Goal: Task Accomplishment & Management: Manage account settings

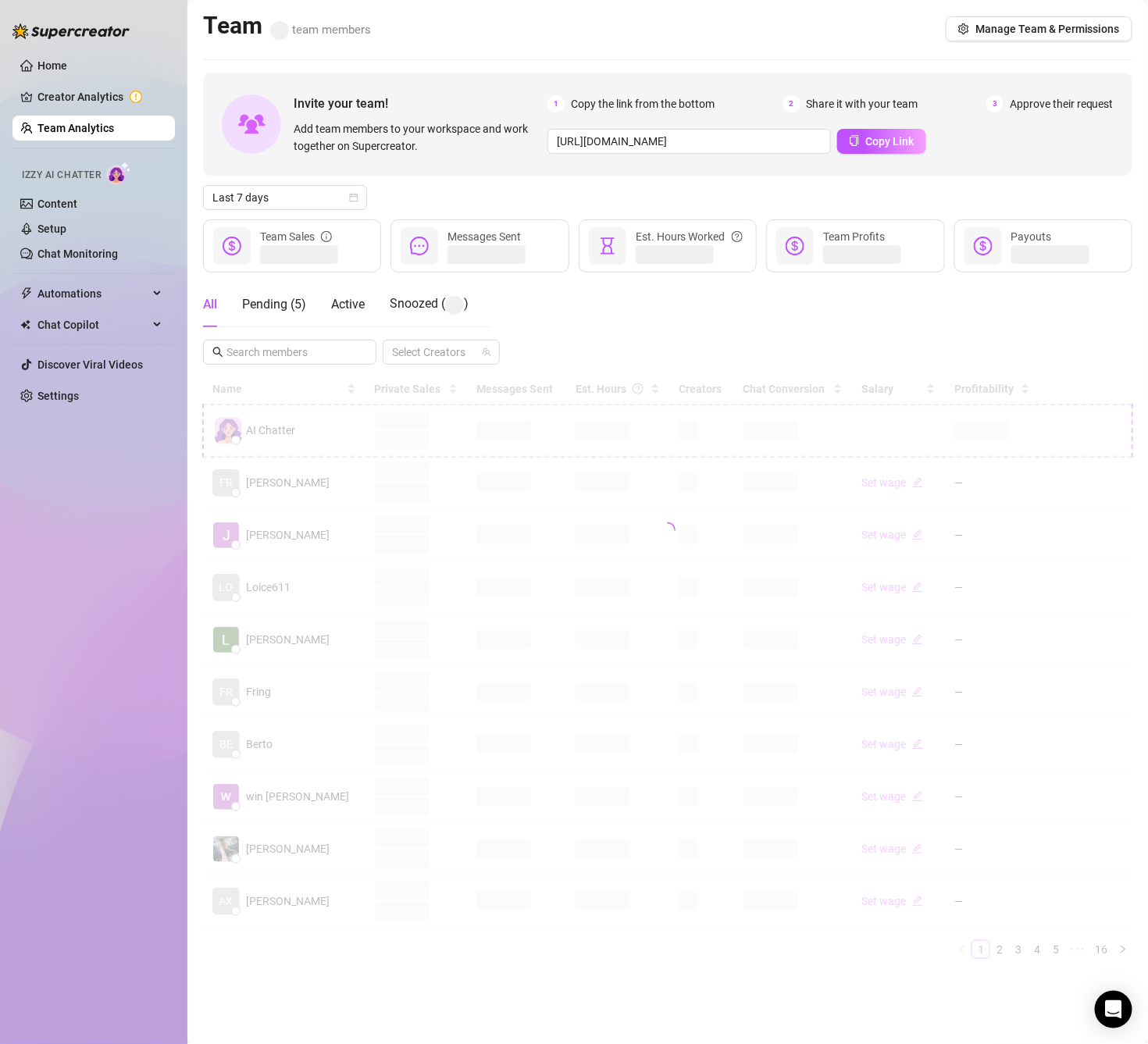
click at [675, 324] on div "All Pending ( 5 ) Active Snoozed ( ) Select Creators" at bounding box center [668, 322] width 929 height 83
click at [634, 312] on div "All Pending ( 5 ) Active Snoozed ( ) Select Creators" at bounding box center [668, 322] width 929 height 83
click at [650, 332] on div "All Pending ( 5 ) Active Snoozed ( 2 ) Select Creators" at bounding box center [668, 322] width 929 height 82
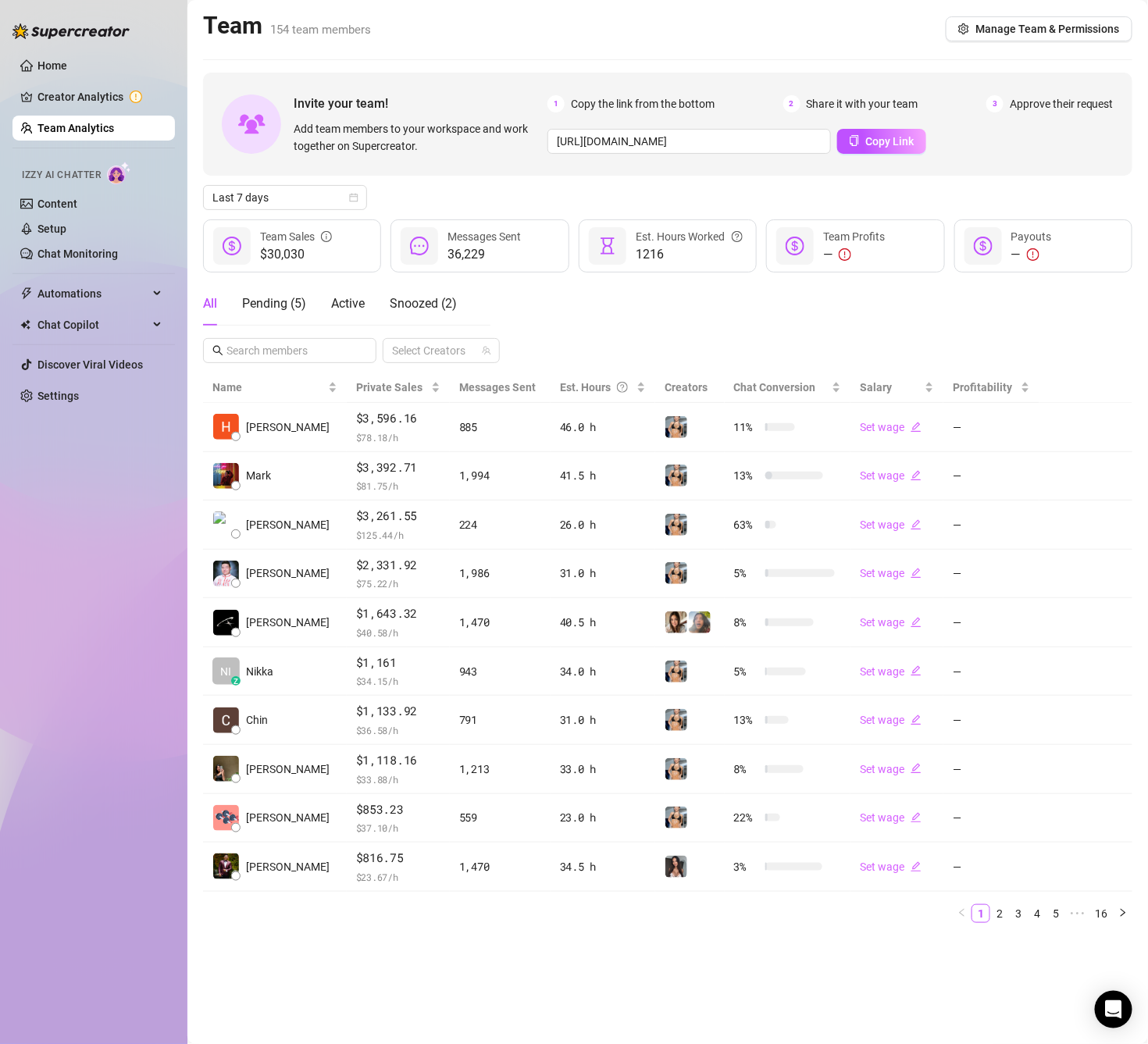
click at [642, 324] on div "All Pending ( 5 ) Active Snoozed ( 2 ) Select Creators" at bounding box center [668, 322] width 929 height 82
click at [286, 350] on input "text" at bounding box center [290, 350] width 128 height 17
click at [317, 197] on span "Last 7 days" at bounding box center [285, 198] width 145 height 24
click at [644, 315] on div "All Pending ( 5 ) Active Snoozed ( 2 ) Select Creators" at bounding box center [668, 322] width 929 height 82
click at [1047, 30] on span "Manage Team & Permissions" at bounding box center [1047, 29] width 144 height 13
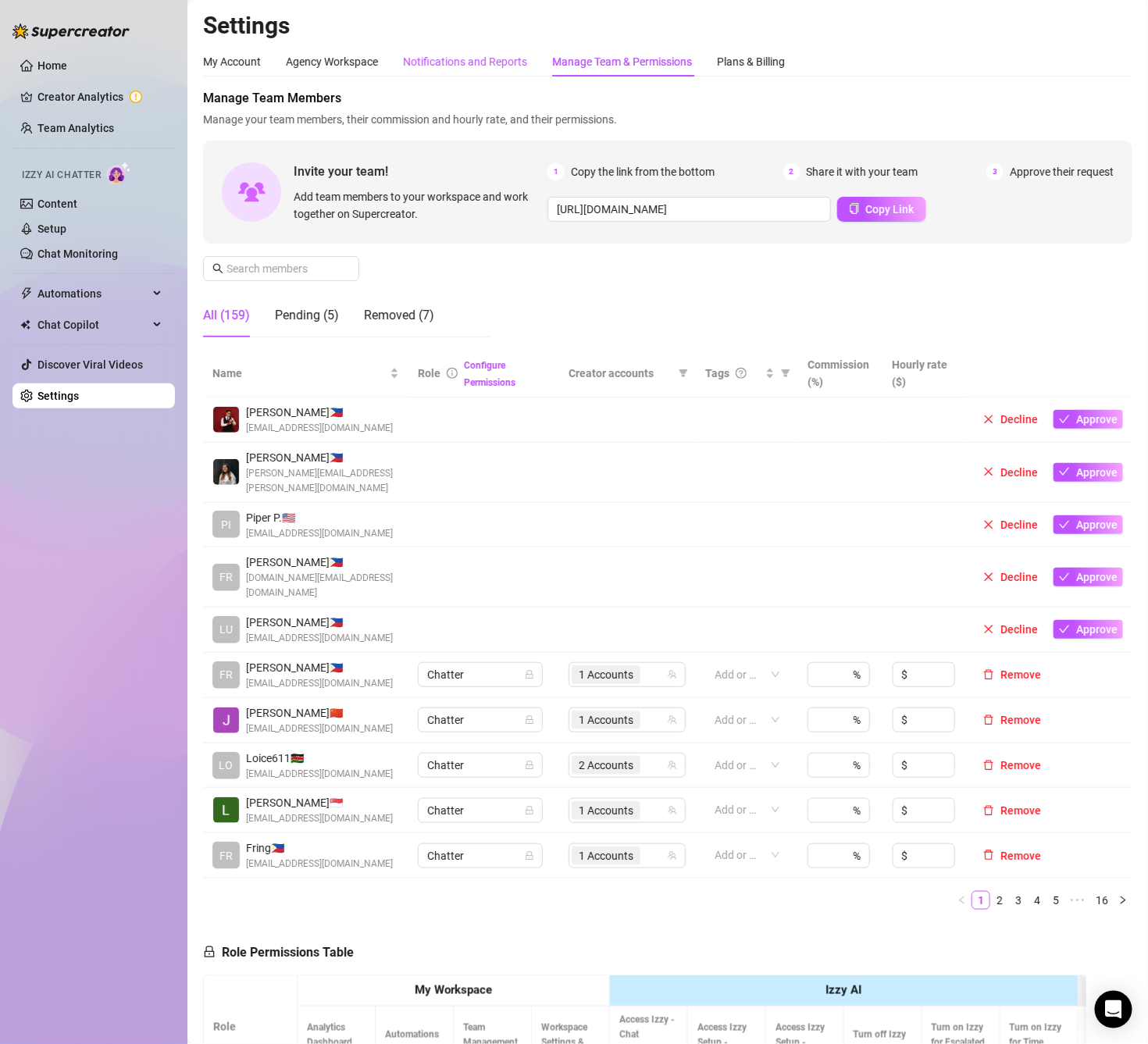
click at [456, 58] on div "Notifications and Reports" at bounding box center [465, 61] width 124 height 17
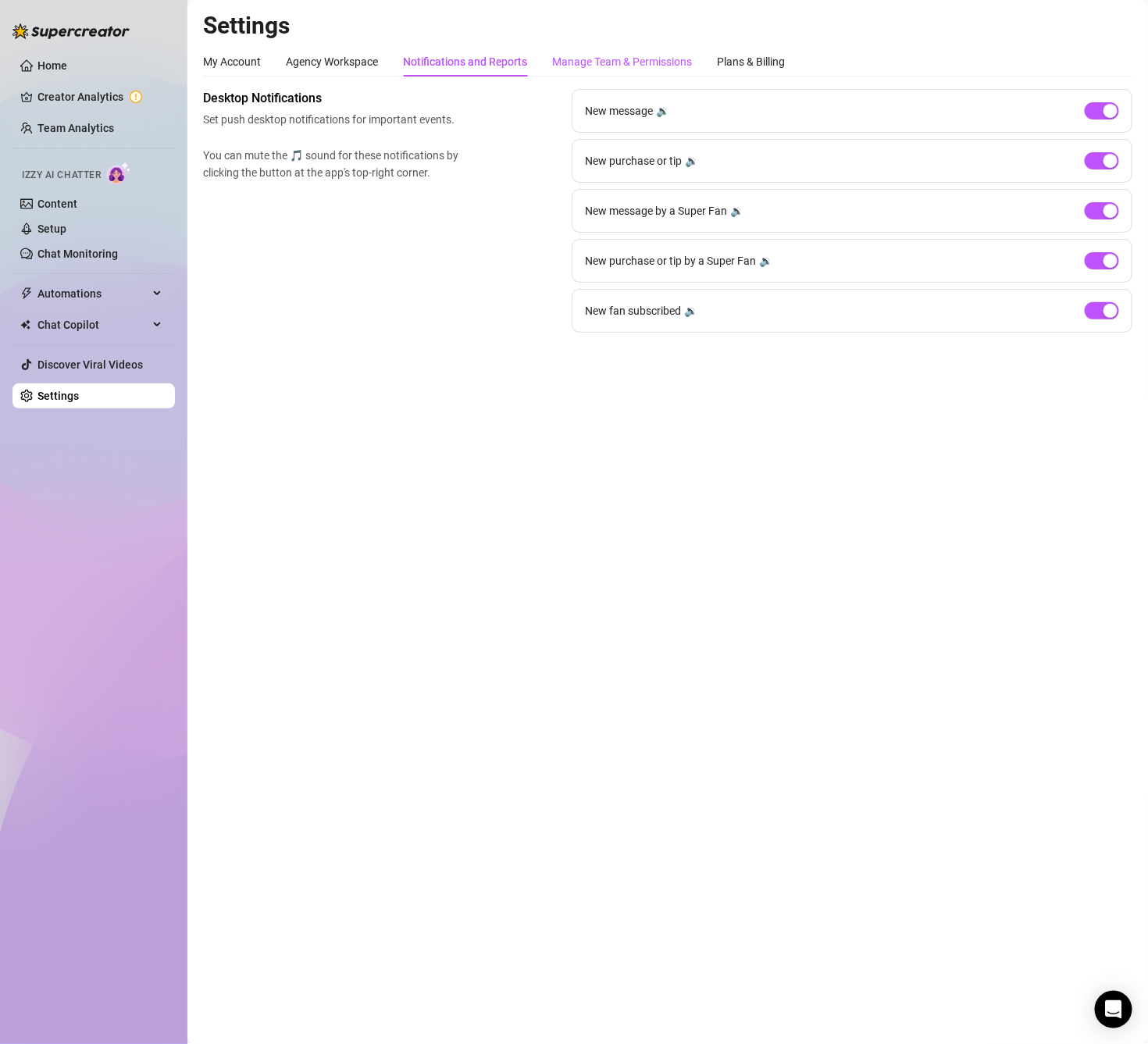
click at [589, 64] on div "Manage Team & Permissions" at bounding box center [622, 61] width 139 height 17
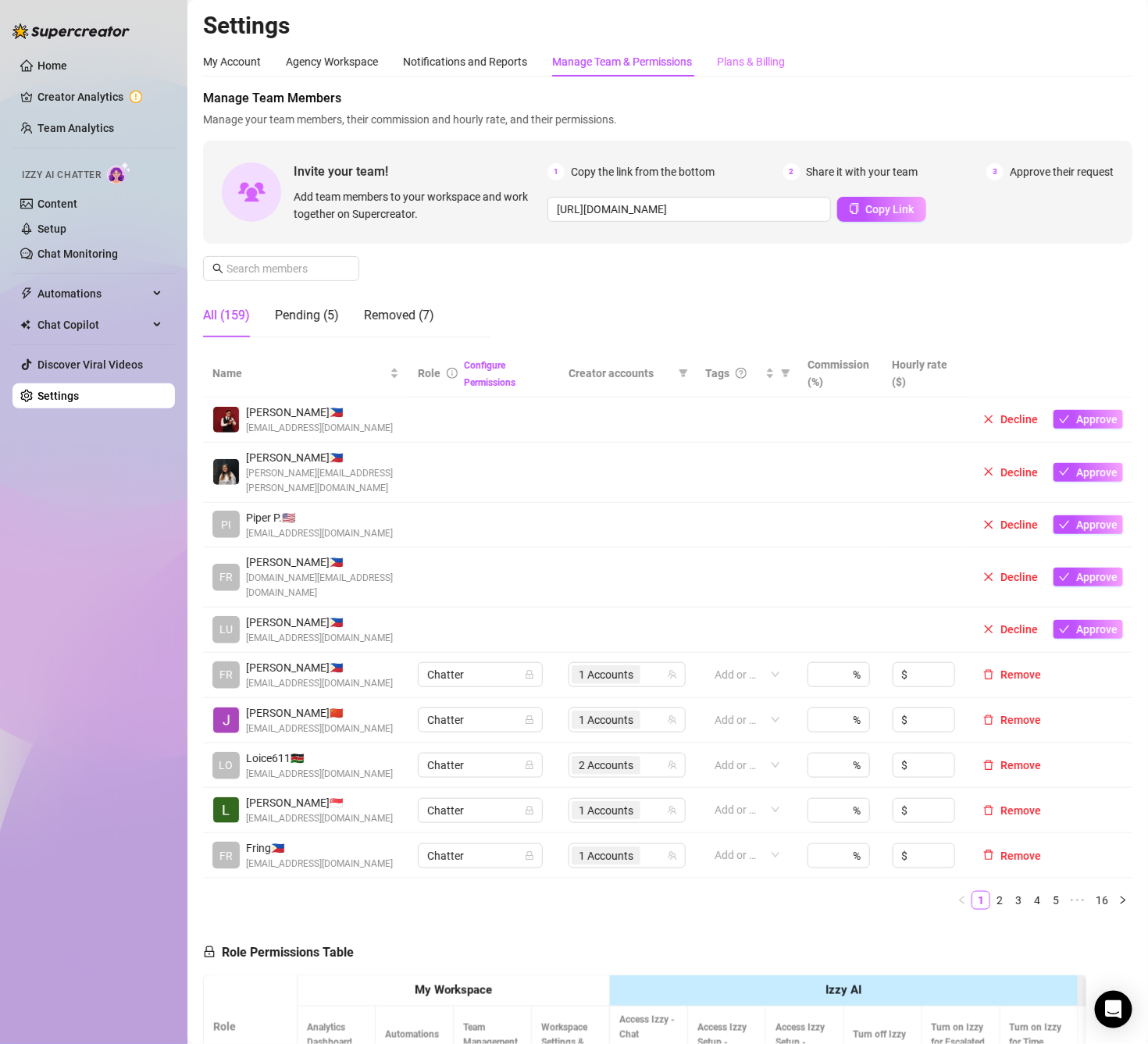
click at [751, 73] on div "Plans & Billing" at bounding box center [750, 62] width 68 height 30
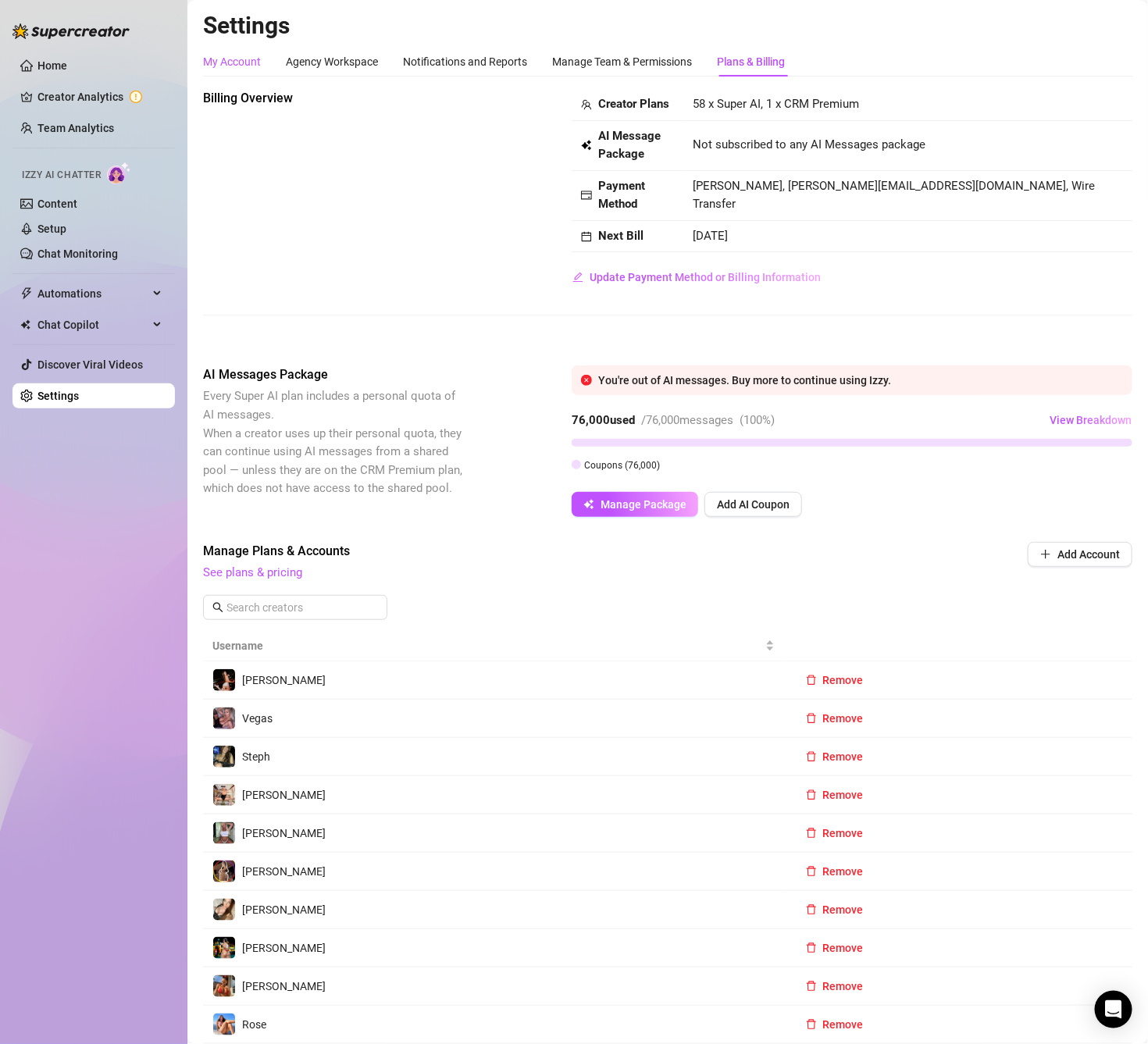
click at [238, 70] on div "My Account" at bounding box center [232, 61] width 58 height 17
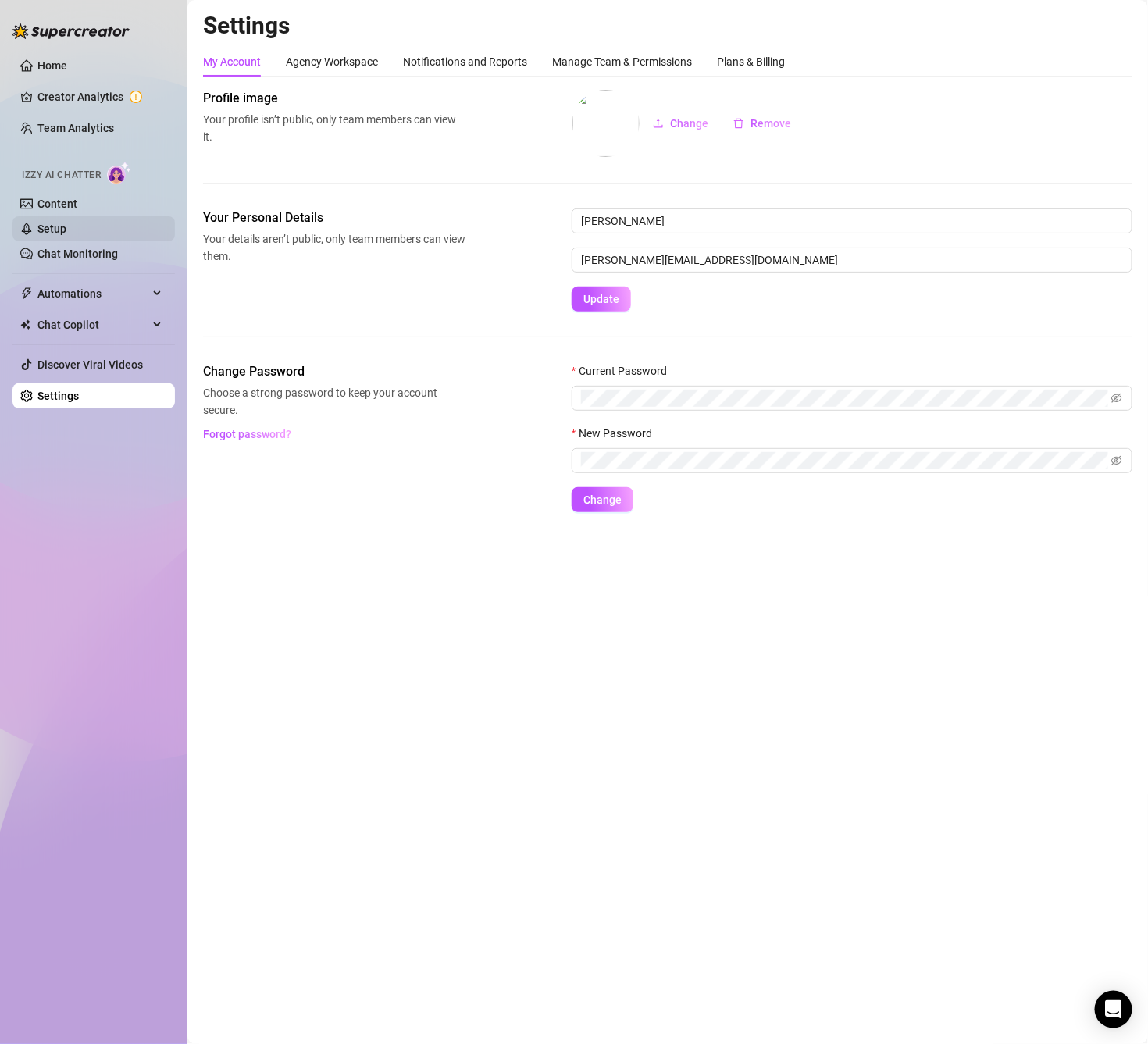
click at [67, 223] on link "Setup" at bounding box center [52, 229] width 29 height 13
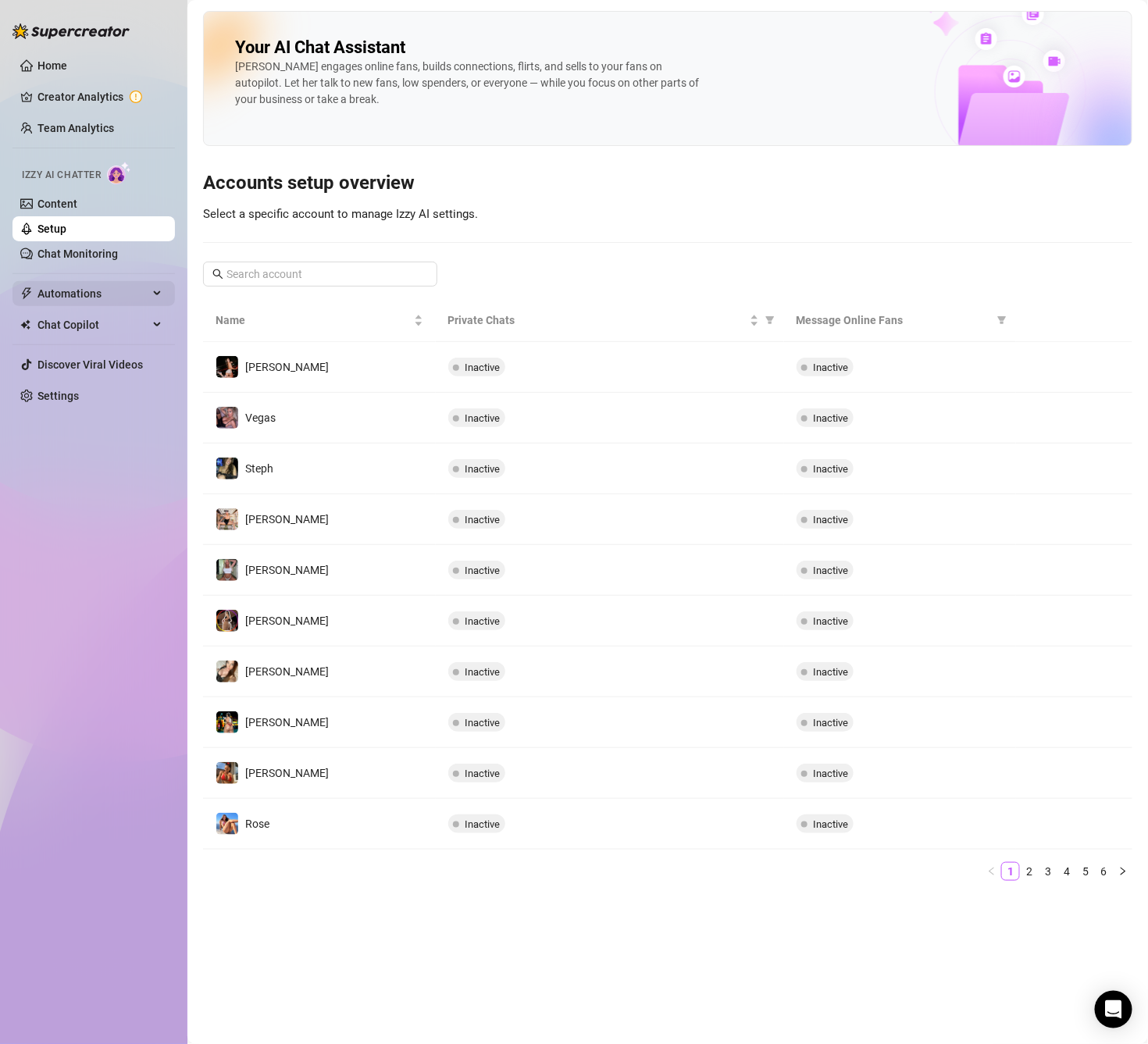
click at [96, 300] on span "Automations" at bounding box center [93, 293] width 110 height 25
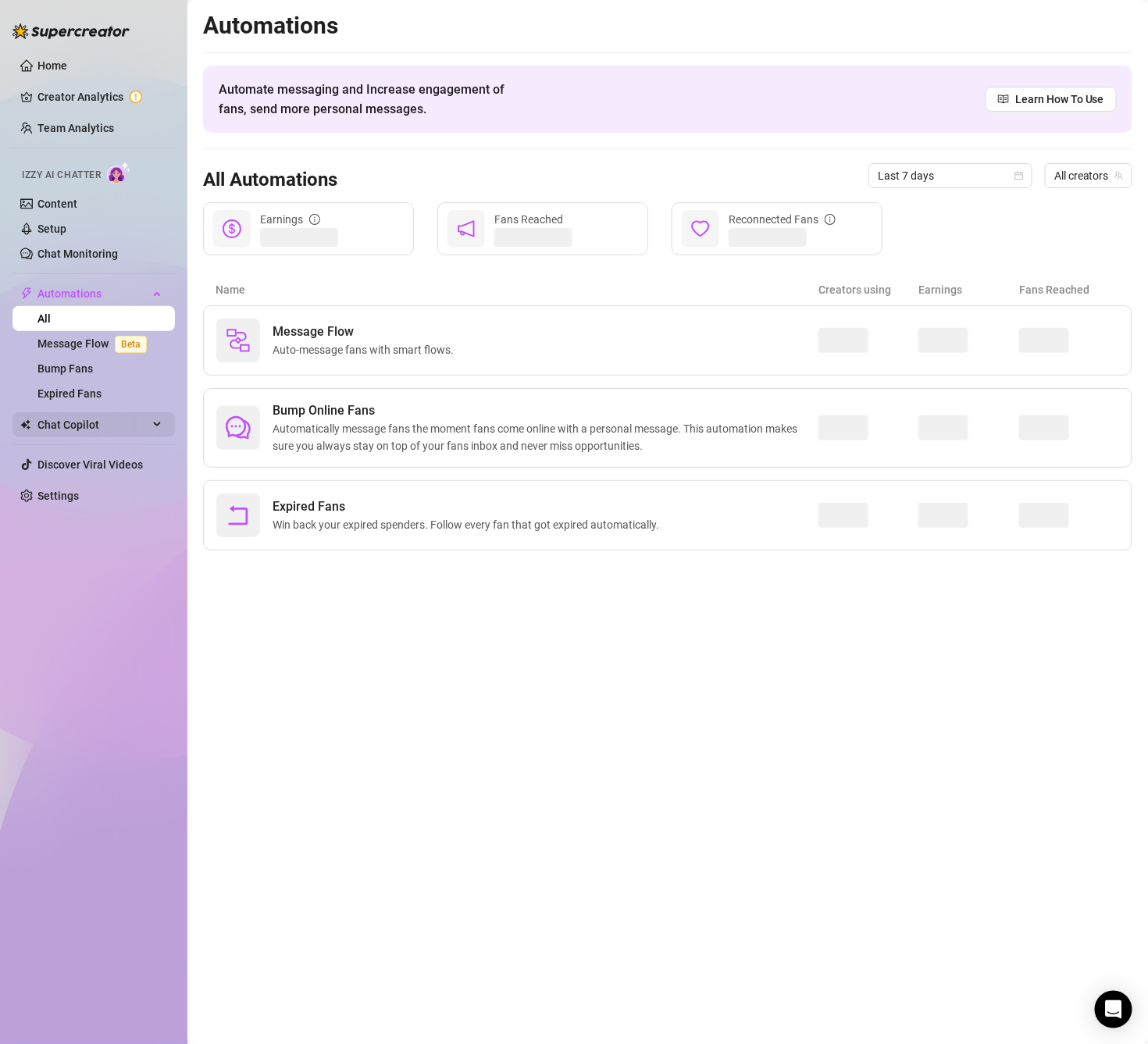
click at [111, 433] on span "Chat Copilot" at bounding box center [93, 424] width 110 height 25
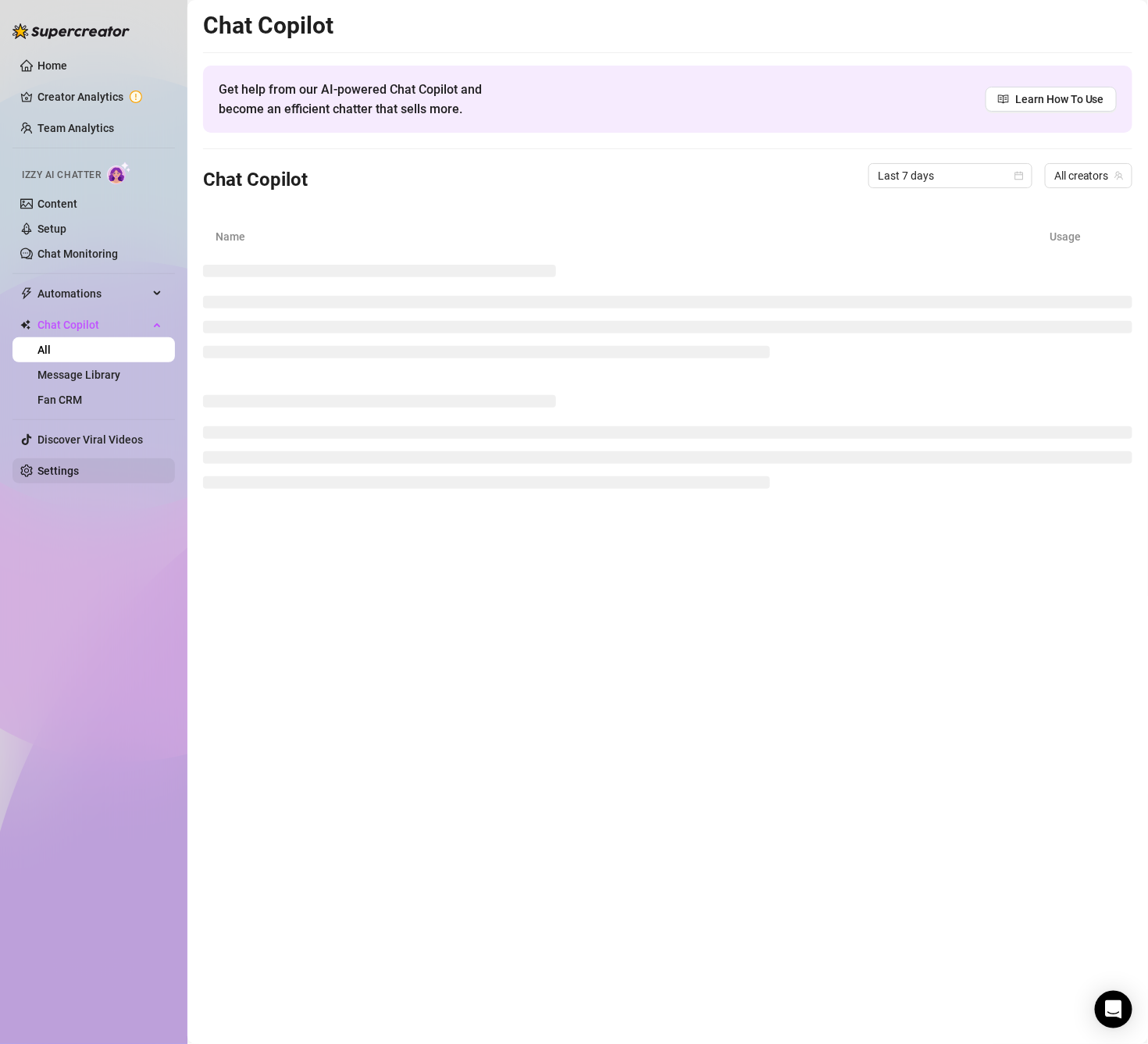
click at [79, 465] on link "Settings" at bounding box center [59, 471] width 42 height 13
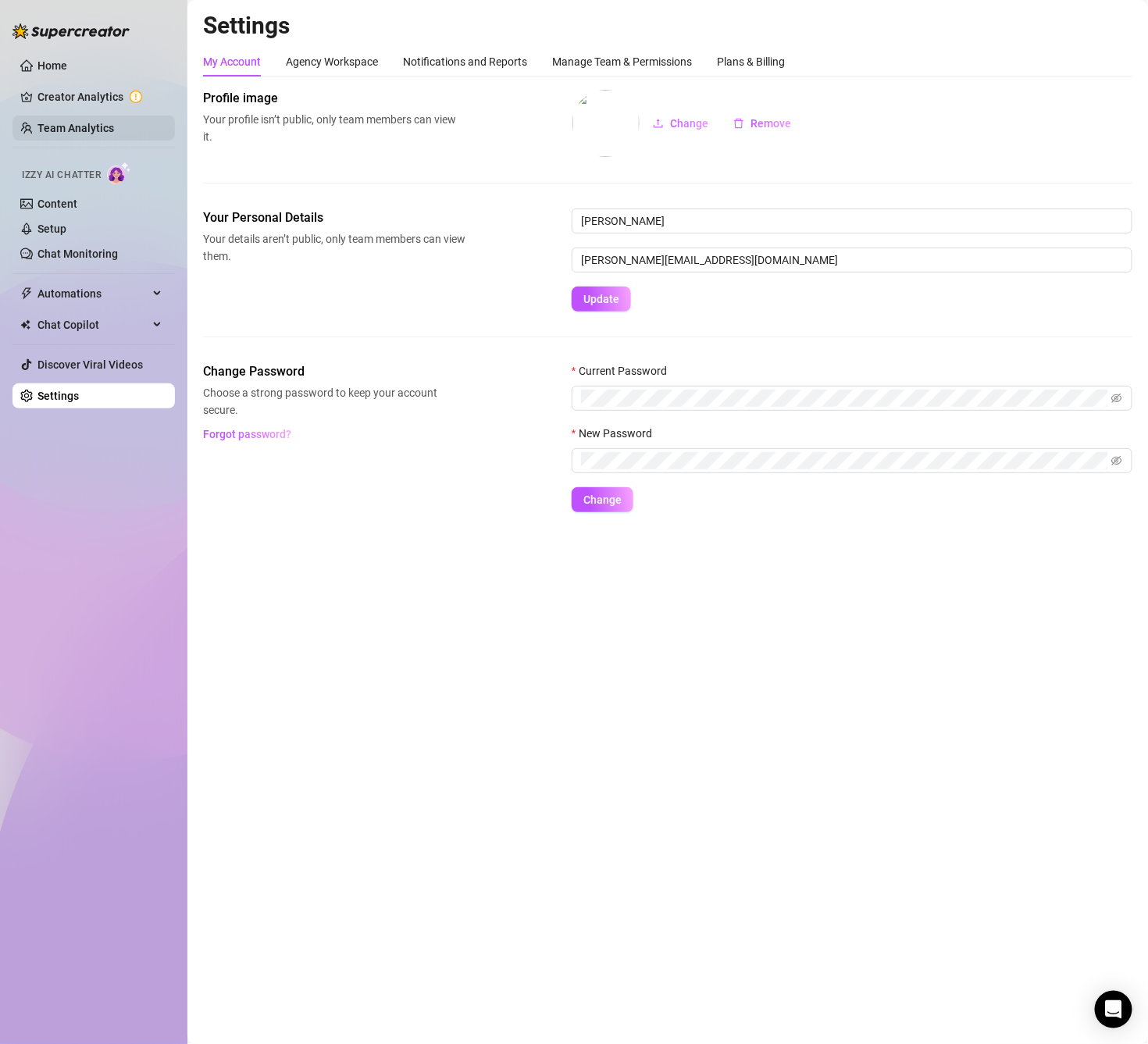
click at [107, 126] on link "Team Analytics" at bounding box center [76, 127] width 77 height 13
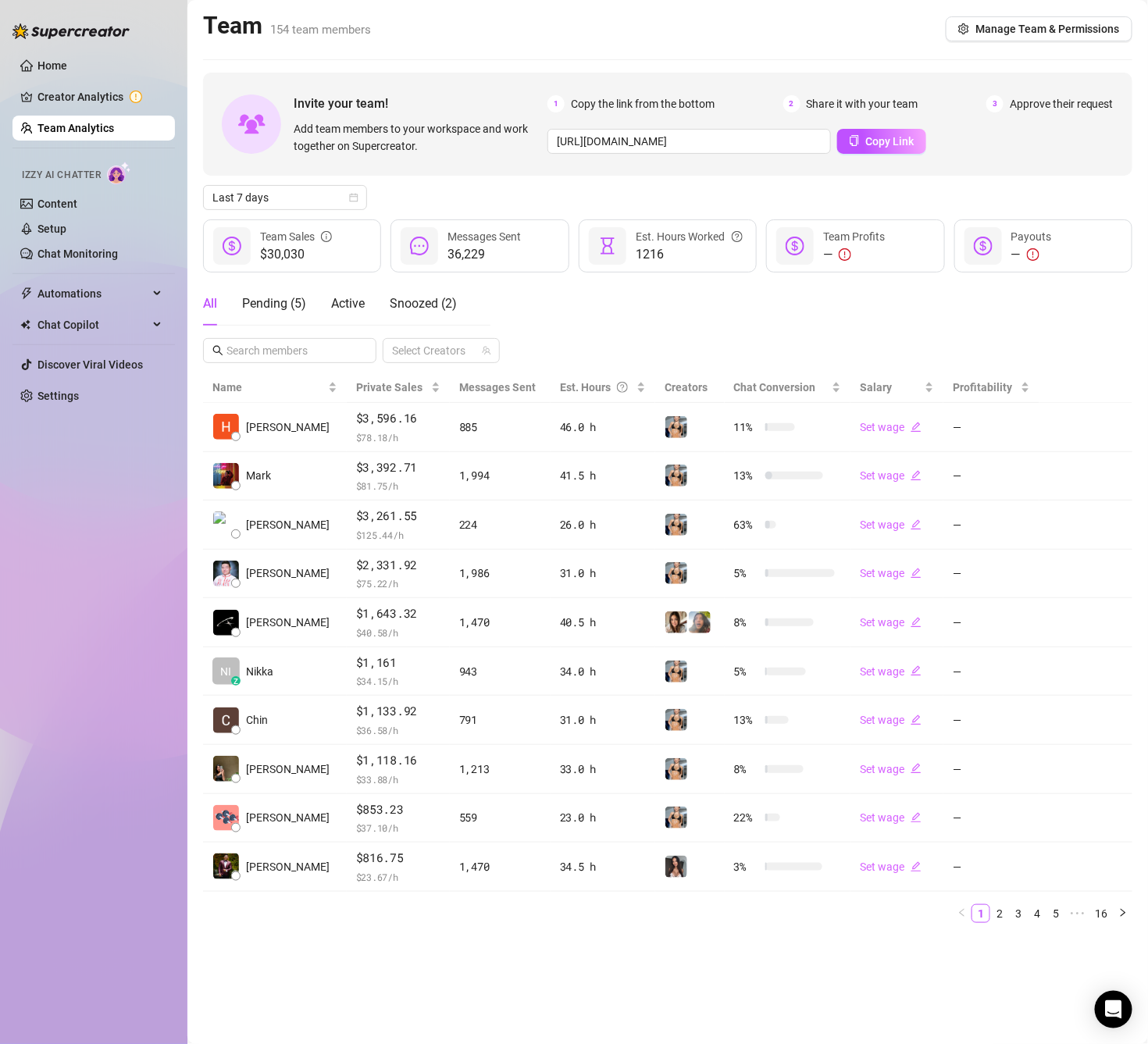
click at [513, 179] on div "Invite your team! Add team members to your workspace and work together on Super…" at bounding box center [668, 504] width 929 height 863
click at [798, 313] on div "All Pending ( 5 ) Active Snoozed ( 2 ) Select Creators" at bounding box center [668, 322] width 929 height 82
click at [712, 294] on div "All Pending ( 5 ) Active Snoozed ( 2 ) Select Creators" at bounding box center [668, 322] width 929 height 82
click at [839, 243] on span "Team Profits" at bounding box center [854, 236] width 62 height 13
click at [848, 252] on icon "exclamation-circle" at bounding box center [845, 255] width 13 height 13
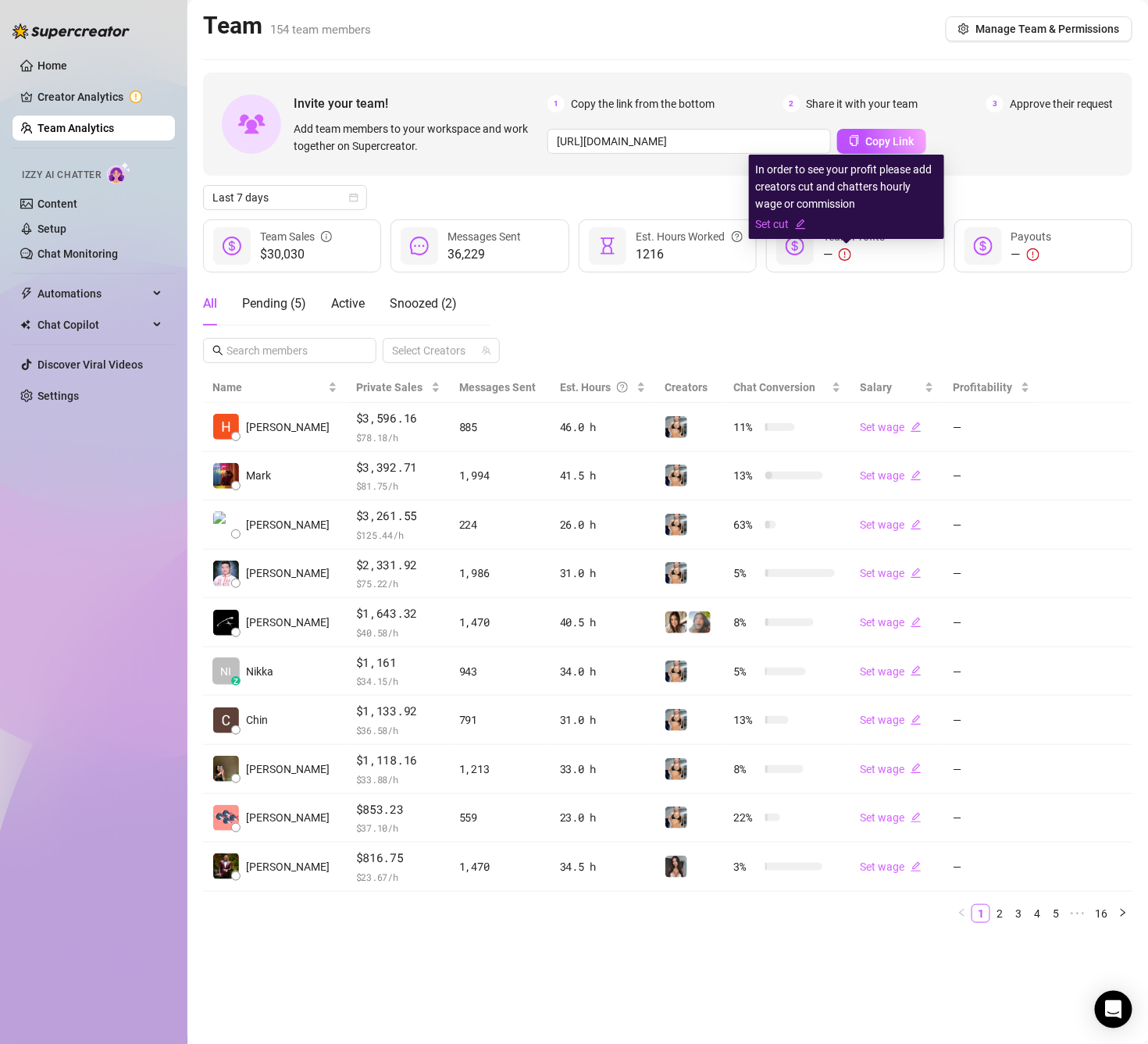
click at [844, 260] on icon "exclamation-circle" at bounding box center [845, 255] width 13 height 13
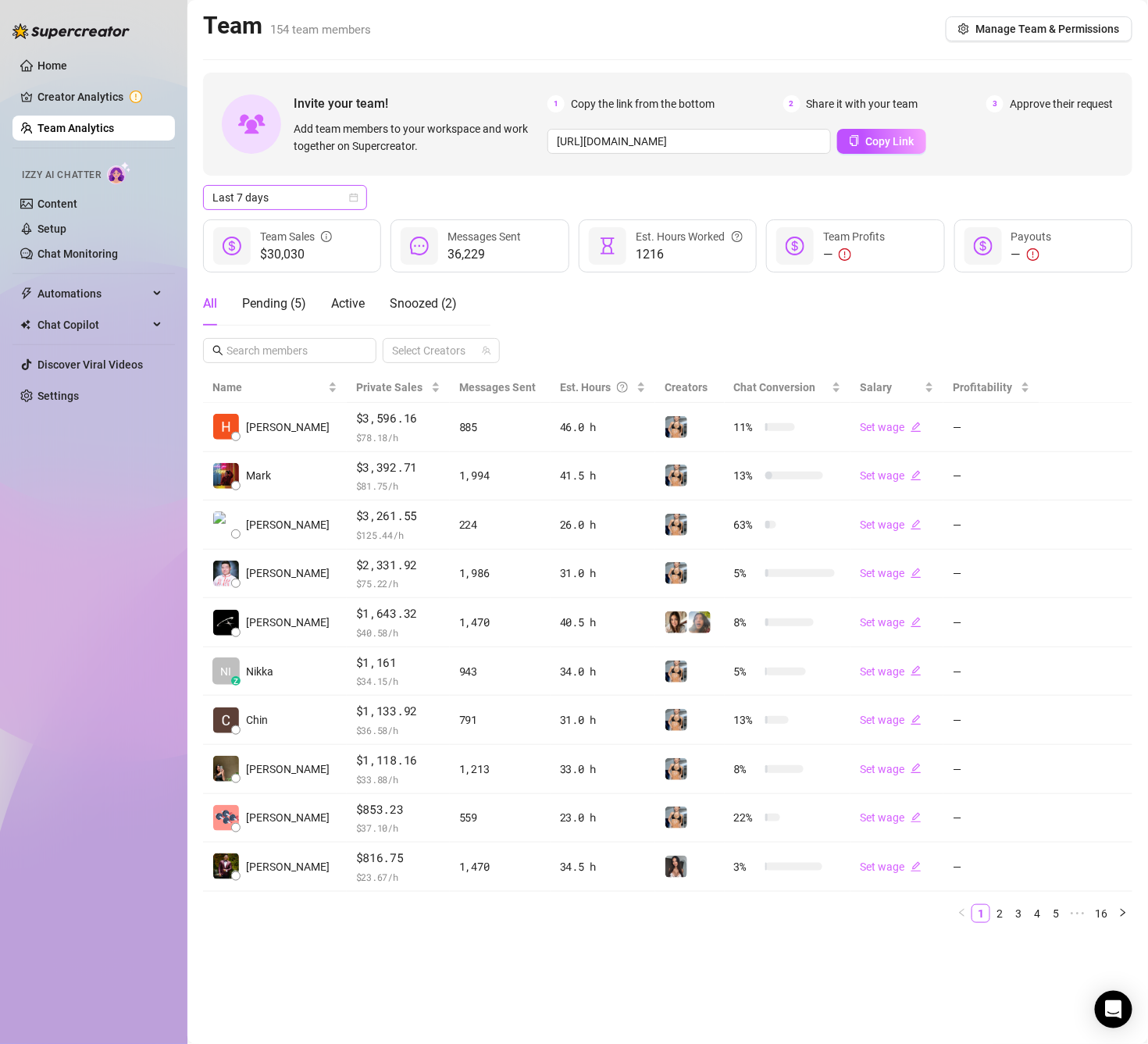
click at [339, 198] on span "Last 7 days" at bounding box center [285, 198] width 145 height 24
click at [273, 332] on div "Custom date" at bounding box center [286, 329] width 139 height 17
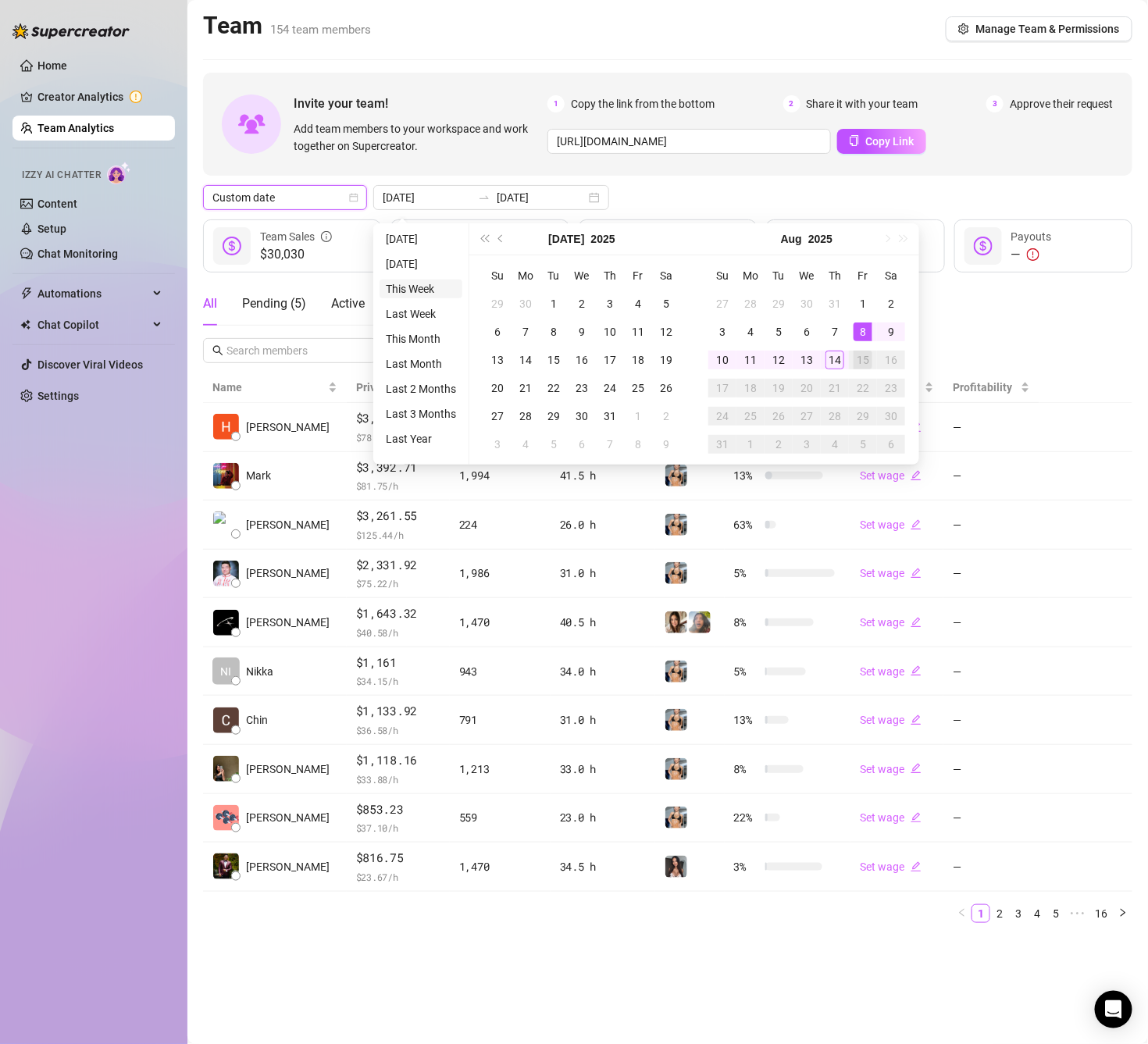
type input "[DATE]"
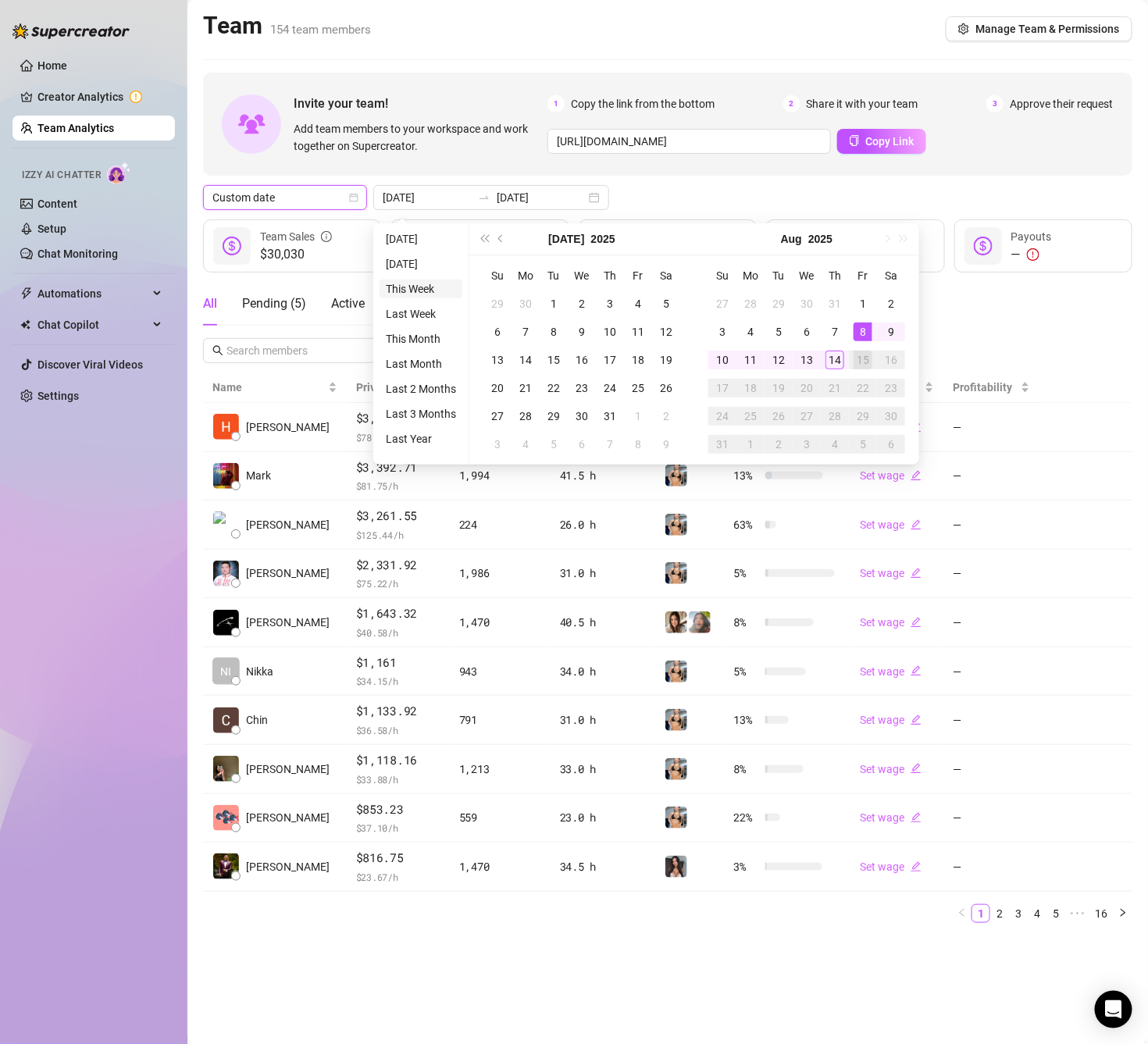
type input "[DATE]"
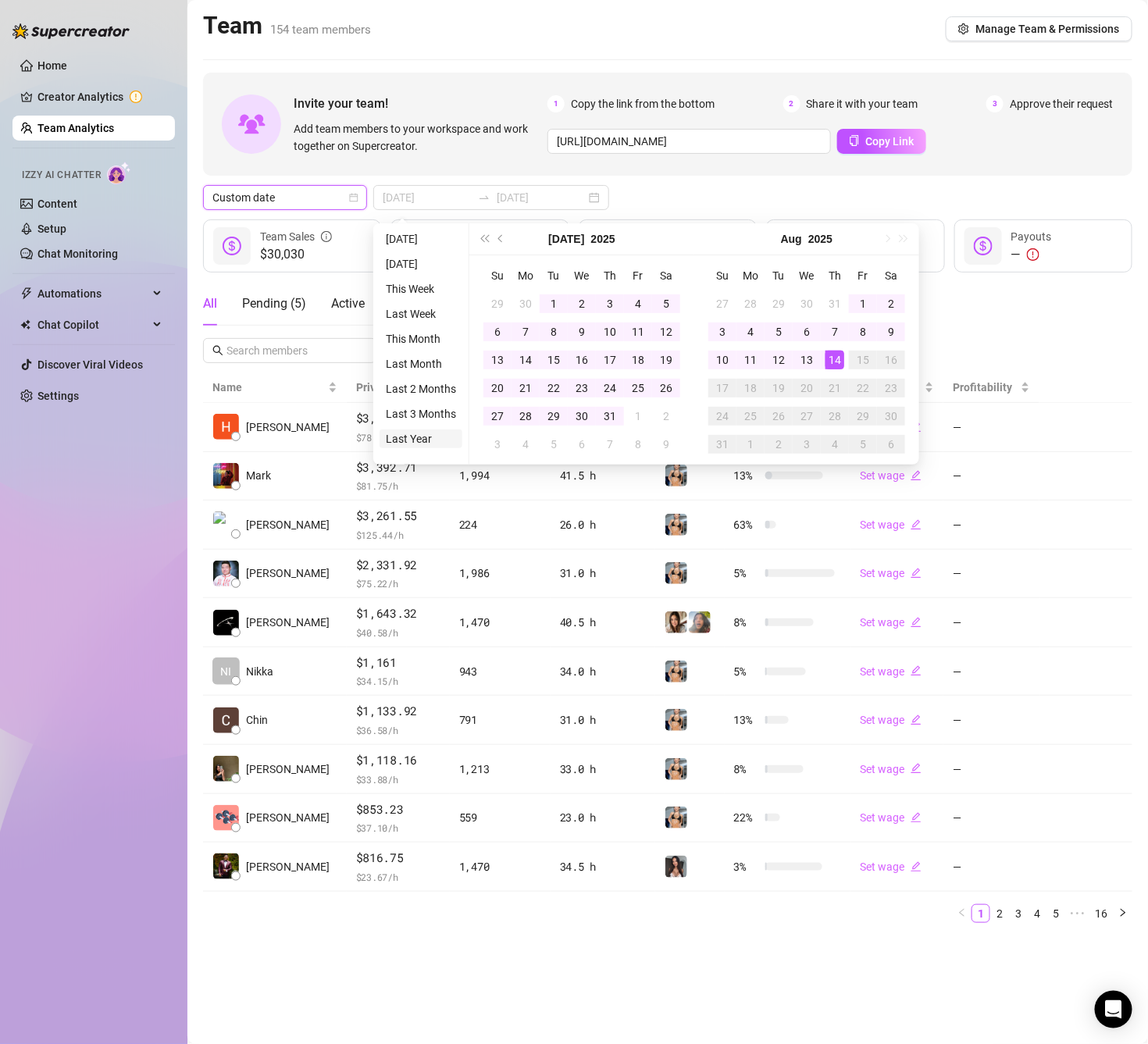
type input "[DATE]"
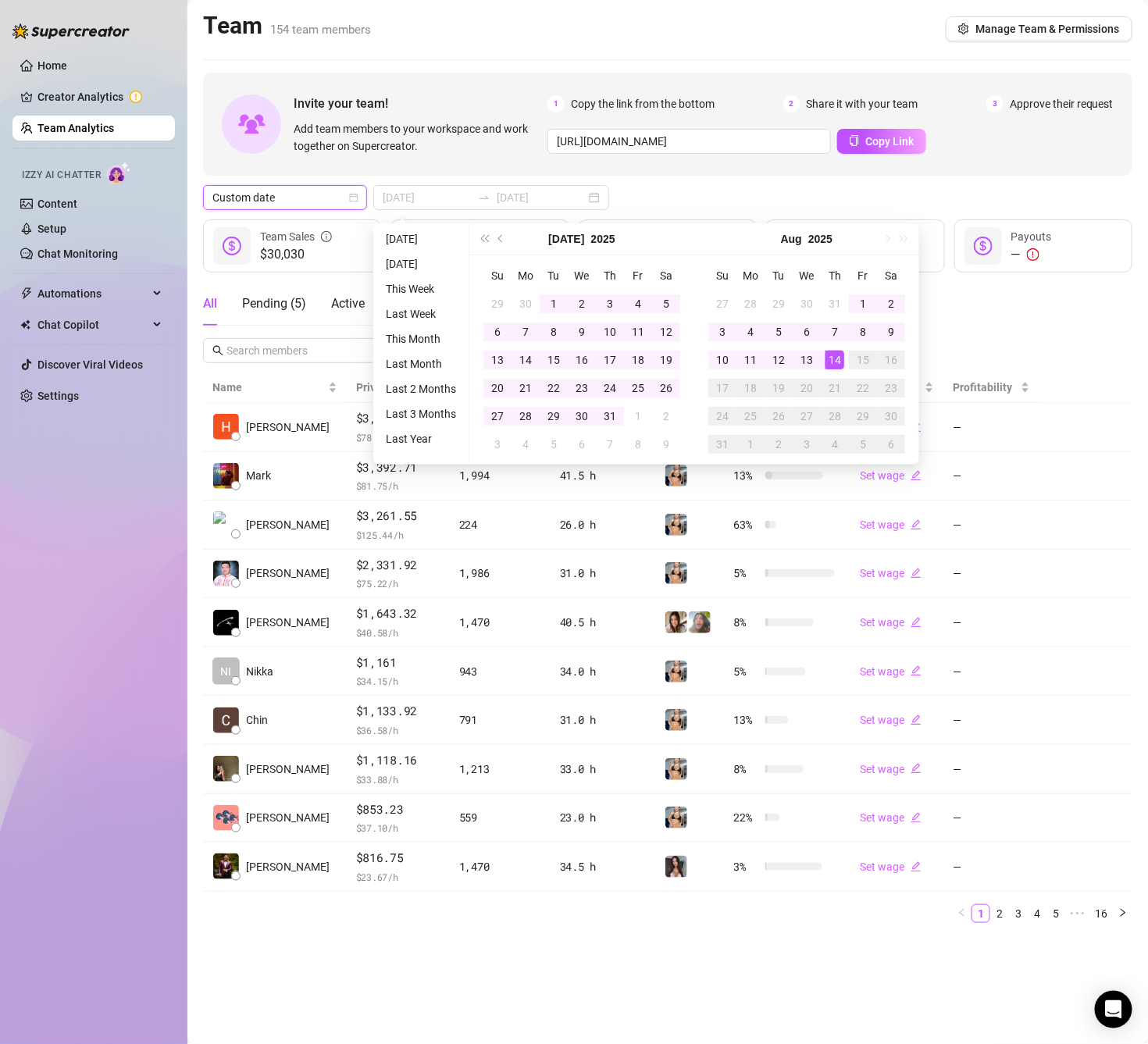
type input "[DATE]"
click at [1090, 334] on div "All Pending ( 5 ) Active Snoozed ( 1 ) Select Creators" at bounding box center [668, 322] width 929 height 82
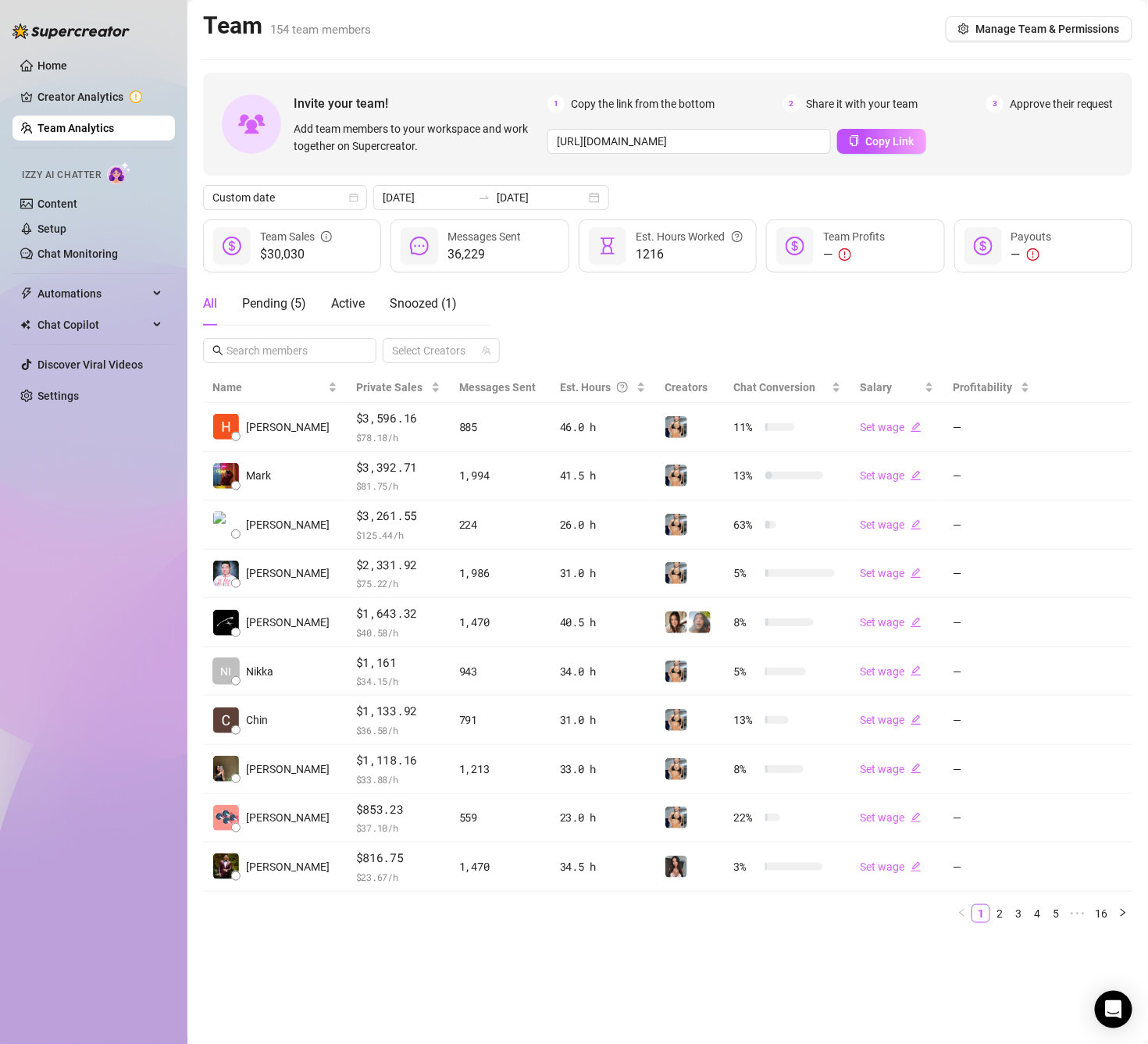
click at [741, 977] on main "Team 154 team members Manage Team & Permissions Invite your team! Add team memb…" at bounding box center [667, 522] width 960 height 1044
